Goal: Transaction & Acquisition: Subscribe to service/newsletter

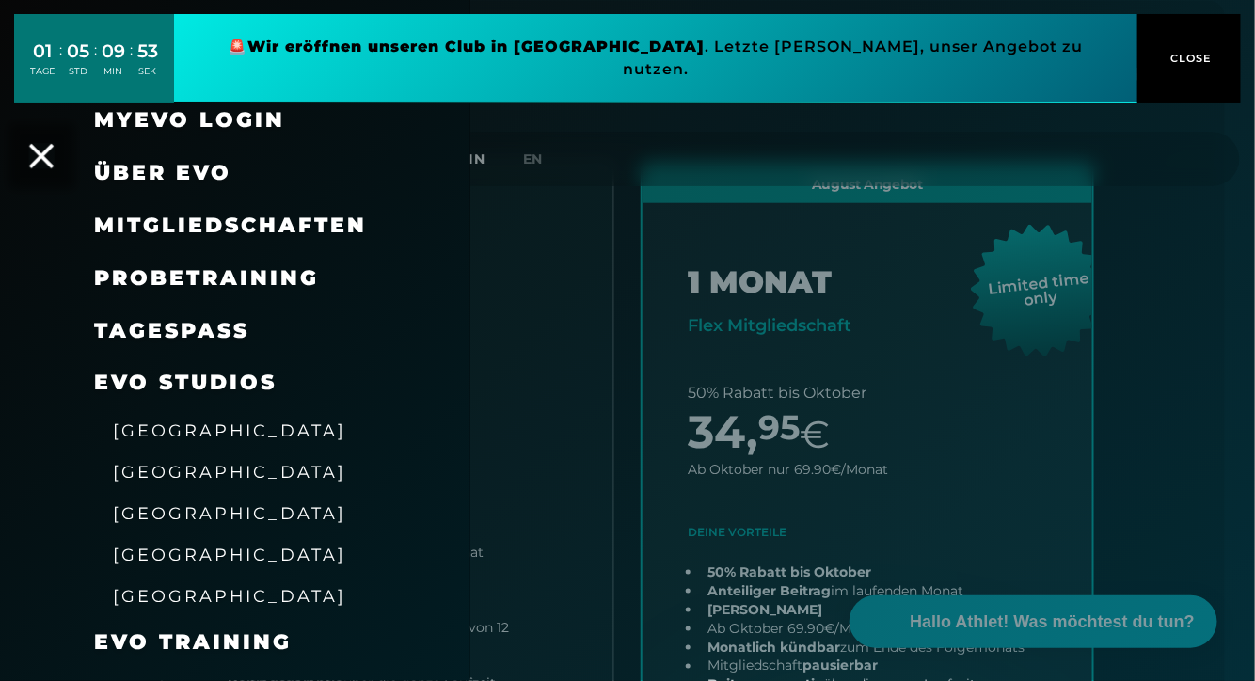
click at [47, 144] on icon at bounding box center [41, 156] width 24 height 24
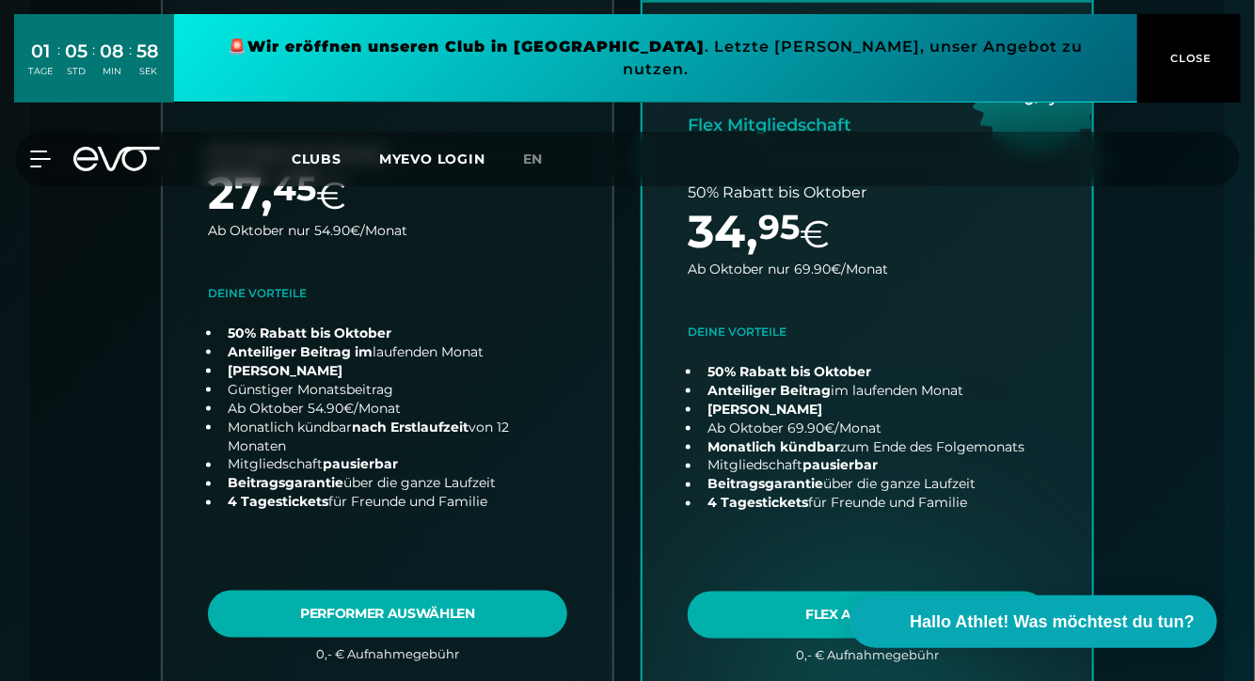
scroll to position [685, 0]
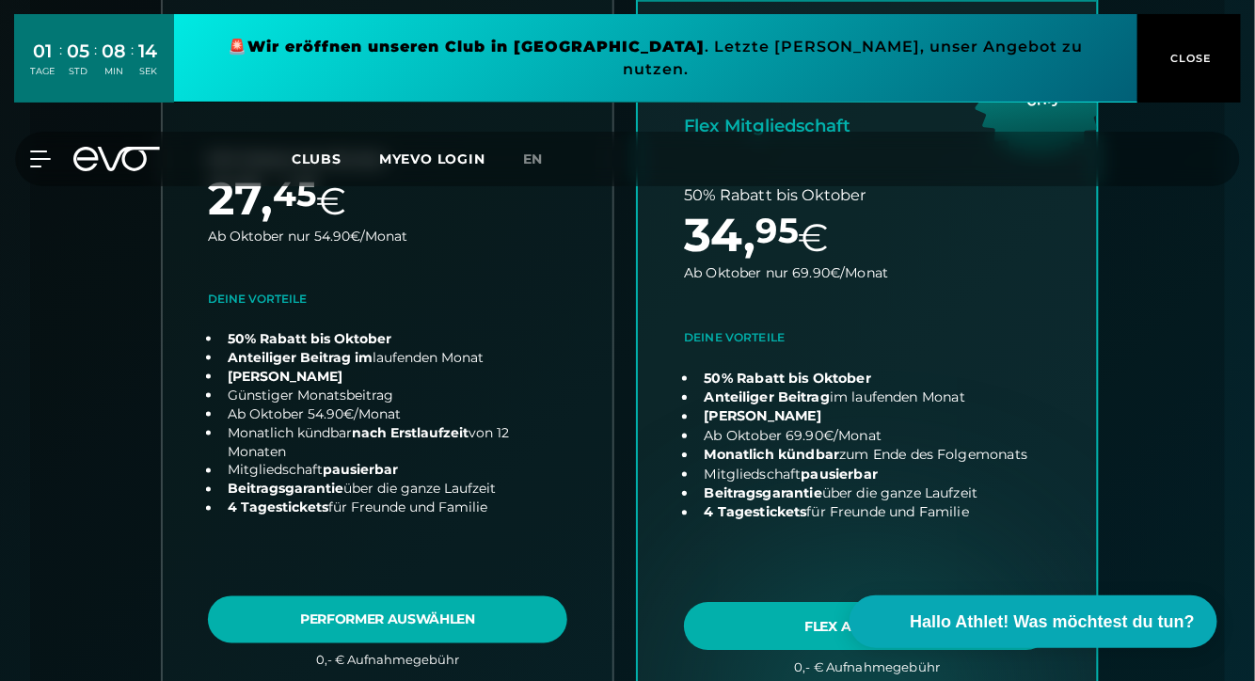
click at [764, 267] on link "choose plan" at bounding box center [867, 332] width 459 height 740
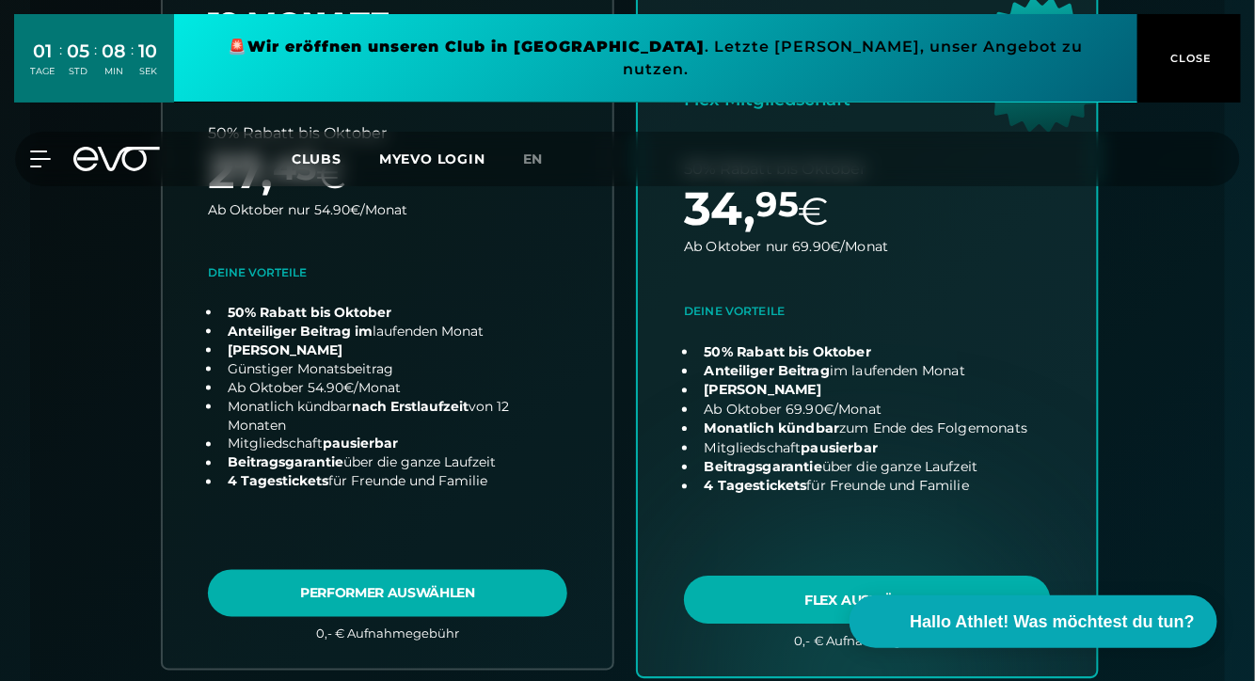
scroll to position [733, 0]
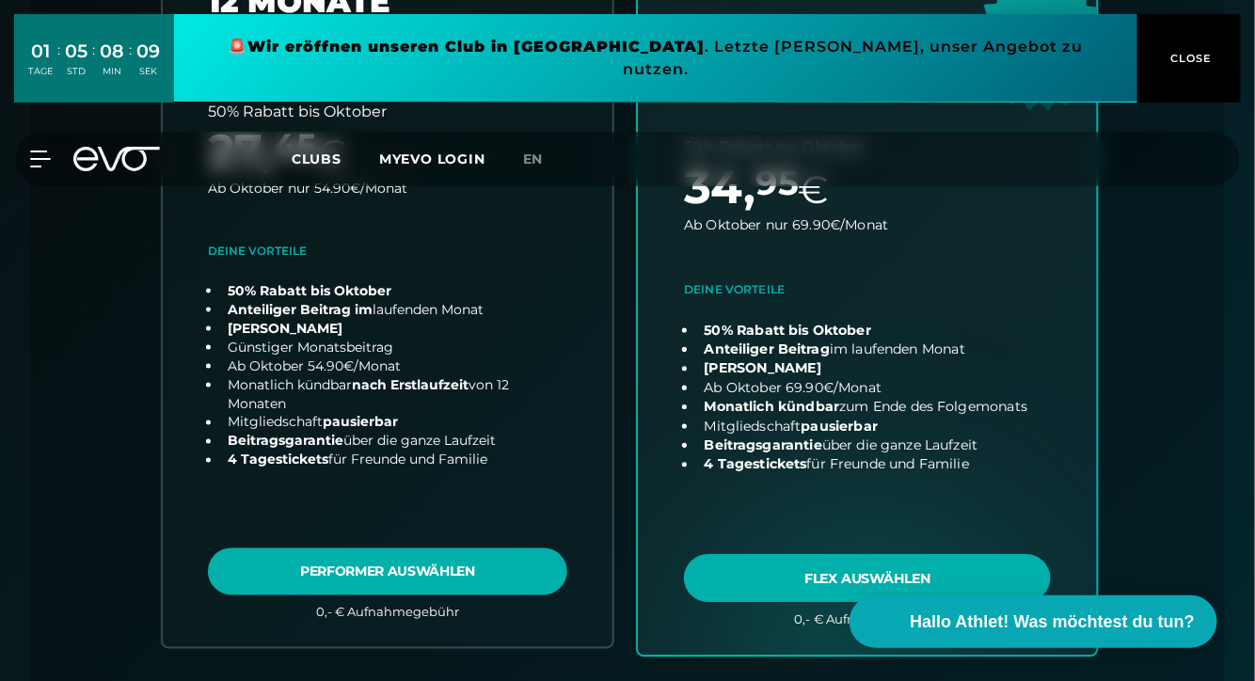
click at [766, 440] on link "choose plan" at bounding box center [867, 284] width 459 height 740
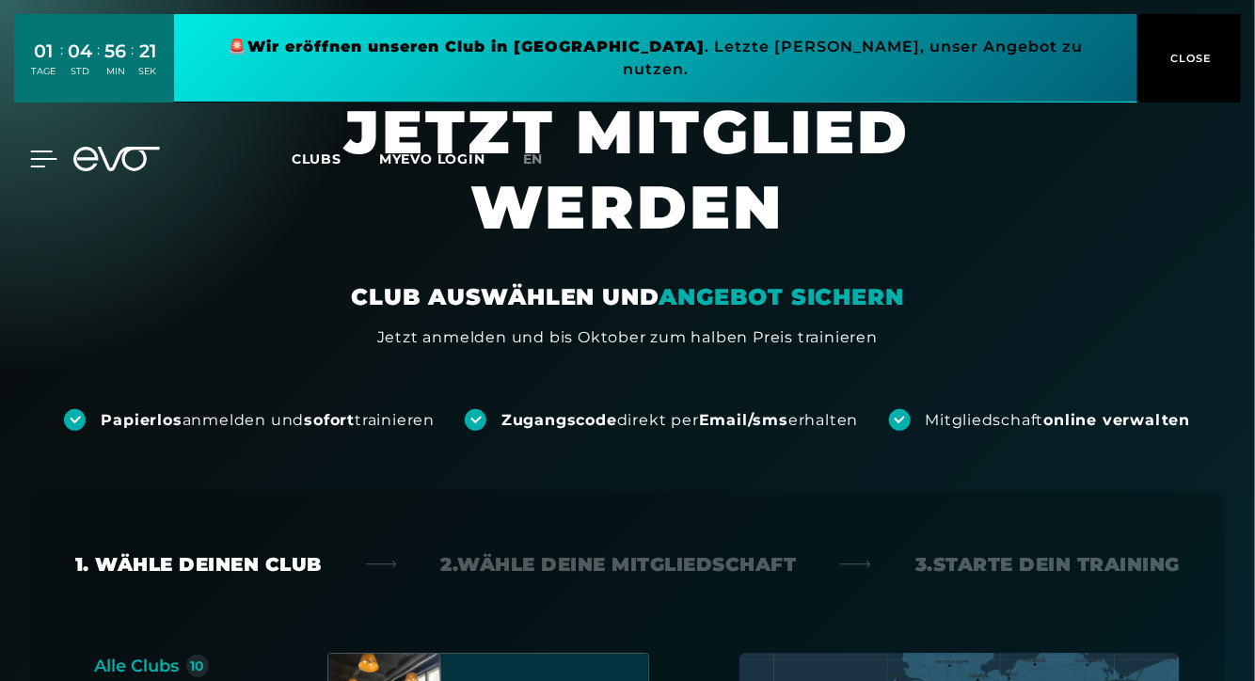
click at [41, 151] on icon at bounding box center [43, 159] width 27 height 17
